Goal: Information Seeking & Learning: Learn about a topic

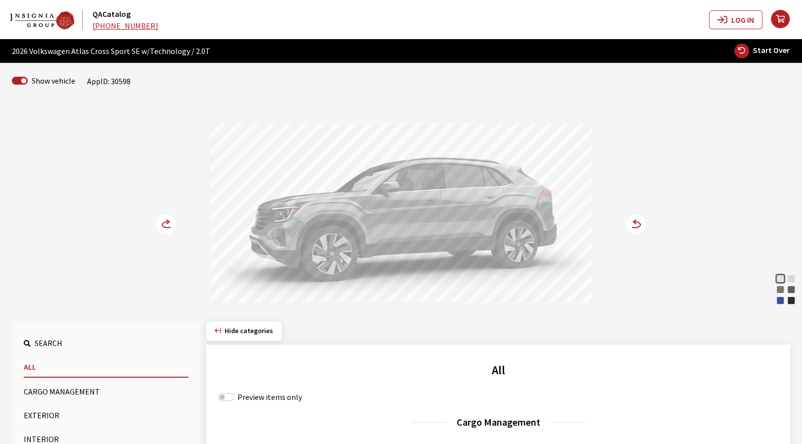
click at [781, 289] on div "Avocado Green Pearl" at bounding box center [781, 290] width 10 height 10
click at [635, 229] on circle at bounding box center [637, 224] width 20 height 20
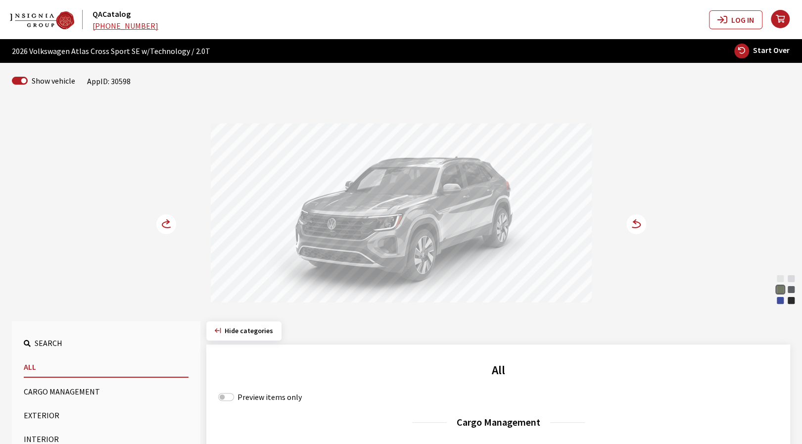
click at [635, 229] on circle at bounding box center [637, 224] width 20 height 20
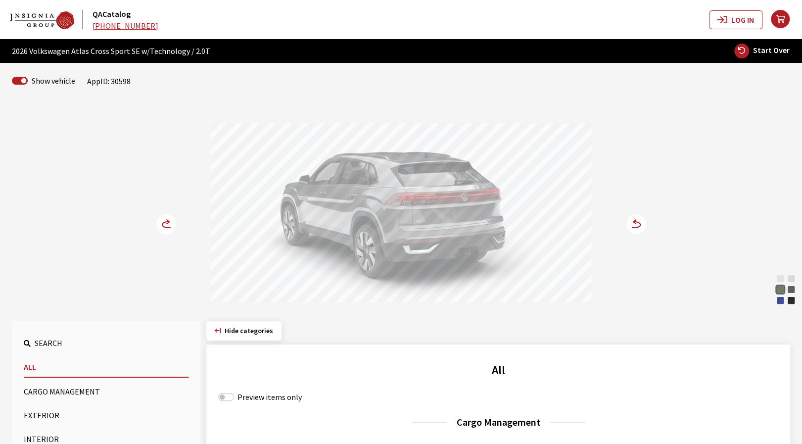
click at [635, 229] on circle at bounding box center [637, 224] width 20 height 20
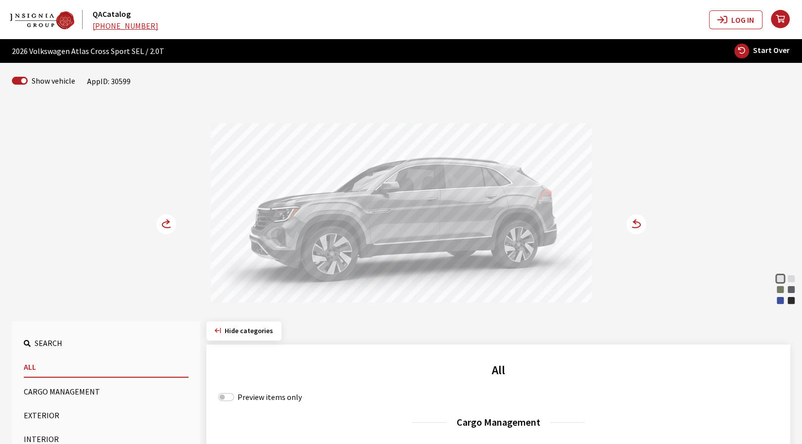
click at [781, 300] on div "Mountain Lake Blue Metallic" at bounding box center [781, 300] width 10 height 10
click at [636, 225] on circle at bounding box center [637, 224] width 20 height 20
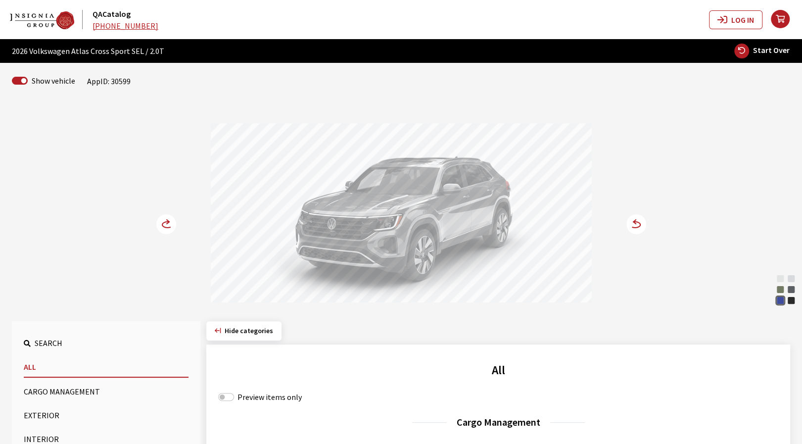
click at [636, 225] on circle at bounding box center [637, 224] width 20 height 20
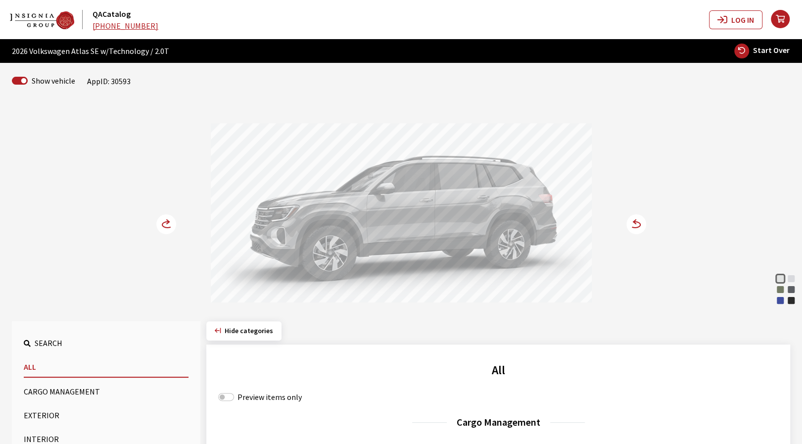
click at [635, 226] on circle at bounding box center [637, 224] width 20 height 20
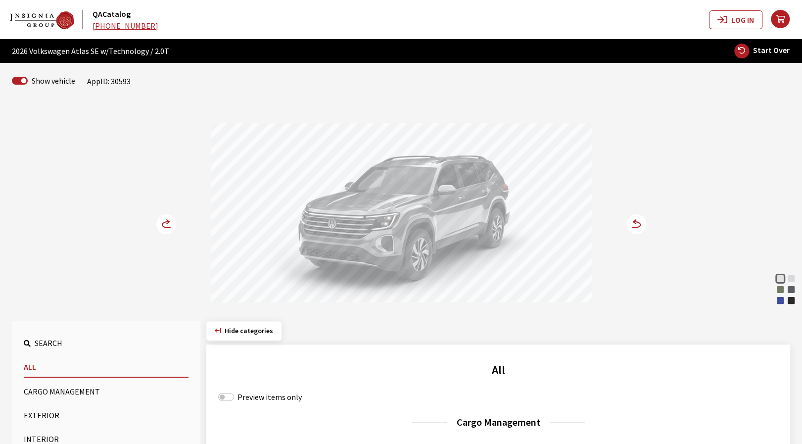
click at [635, 226] on circle at bounding box center [637, 224] width 20 height 20
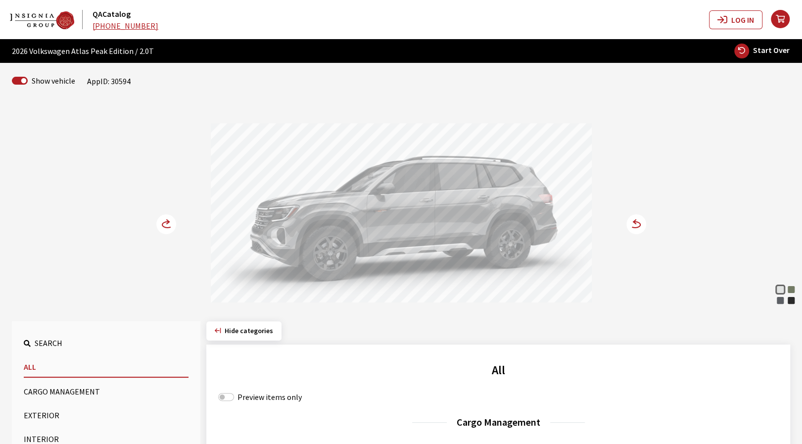
click at [165, 225] on circle at bounding box center [166, 224] width 20 height 20
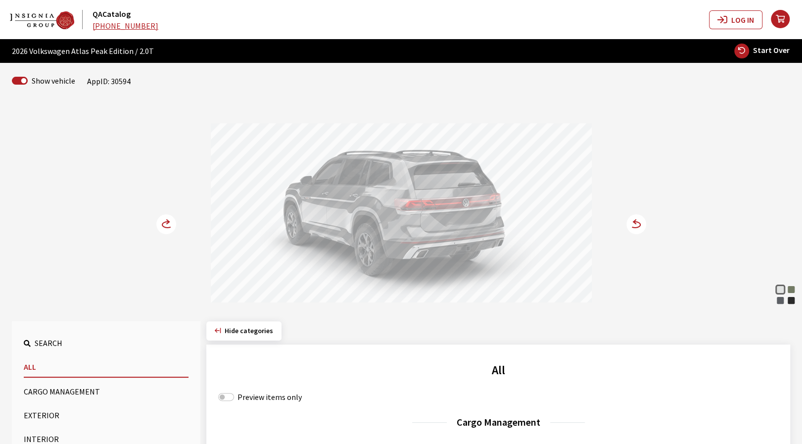
click at [790, 301] on div "Deep Black Pearl" at bounding box center [791, 300] width 10 height 10
click at [637, 224] on circle at bounding box center [637, 224] width 20 height 20
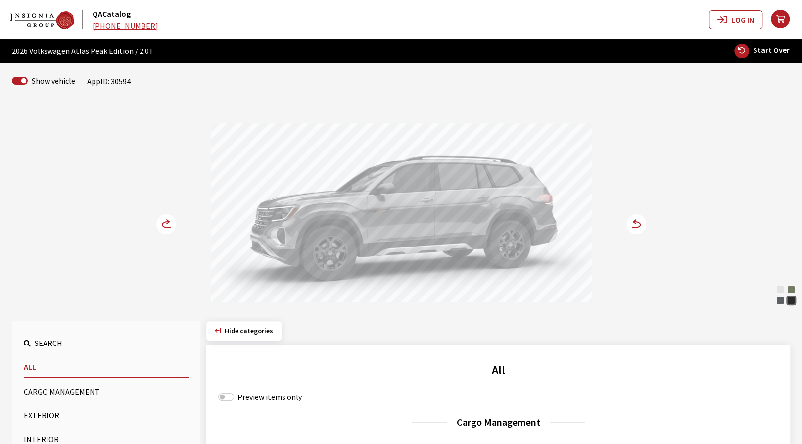
click at [637, 224] on circle at bounding box center [637, 224] width 20 height 20
click at [780, 301] on div "Mountain Lake Blue Metallic" at bounding box center [781, 300] width 10 height 10
click at [154, 222] on div "[PERSON_NAME] Pearl Silver Mist Metallic Avocado Green Pearl Pure Gray Mountain…" at bounding box center [401, 204] width 653 height 202
click at [161, 224] on circle at bounding box center [166, 224] width 20 height 20
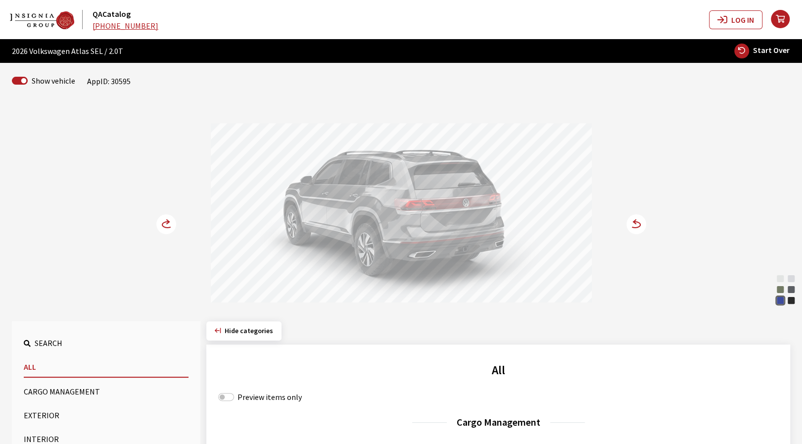
click at [646, 222] on div "[PERSON_NAME] Pearl Silver Mist Metallic Avocado Green Pearl Pure Gray Mountain…" at bounding box center [401, 204] width 653 height 202
click at [642, 225] on circle at bounding box center [637, 224] width 20 height 20
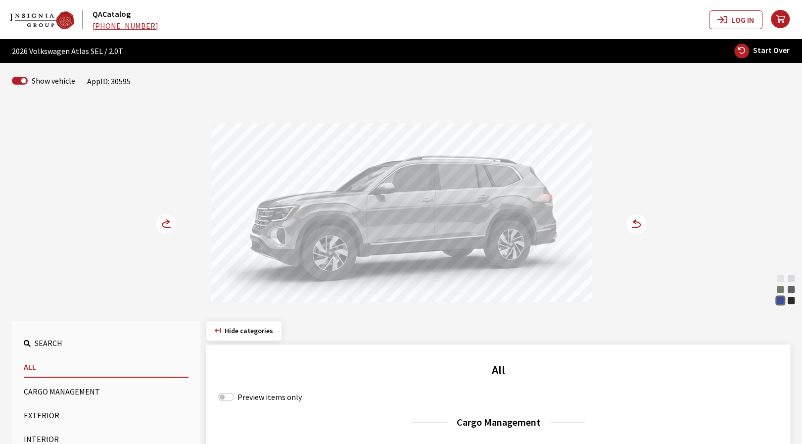
click at [642, 225] on circle at bounding box center [637, 224] width 20 height 20
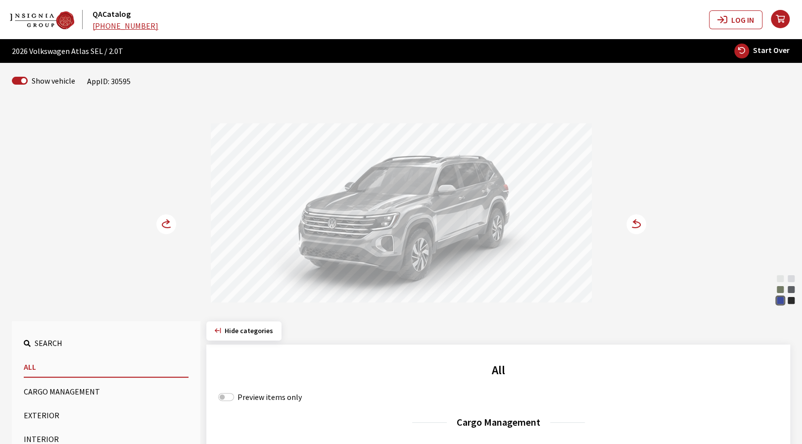
drag, startPoint x: 410, startPoint y: 242, endPoint x: 208, endPoint y: 251, distance: 202.1
click at [206, 248] on div "[PERSON_NAME] Pearl Silver Mist Metallic Avocado Green Pearl Pure Gray Mountain…" at bounding box center [401, 204] width 653 height 202
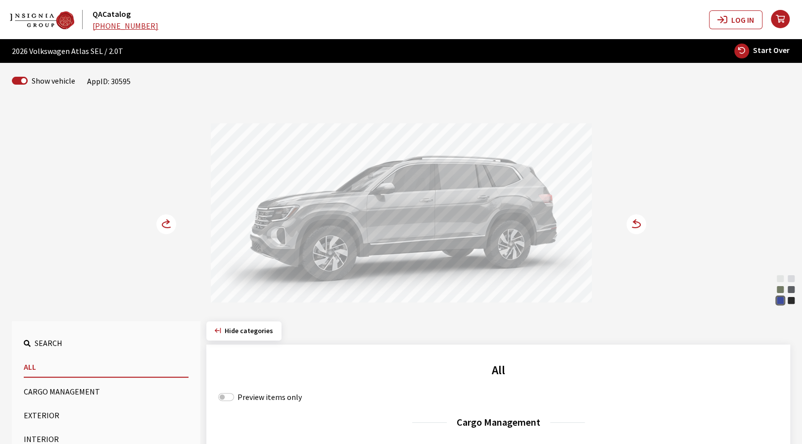
click at [634, 222] on icon at bounding box center [635, 222] width 2 height 4
